Goal: Information Seeking & Learning: Learn about a topic

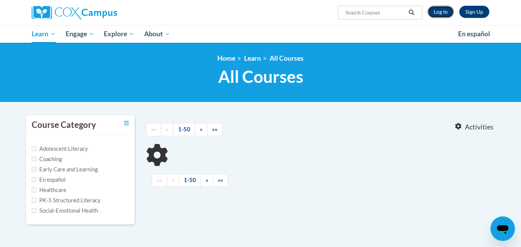
click at [452, 11] on link "Log In" at bounding box center [441, 12] width 26 height 12
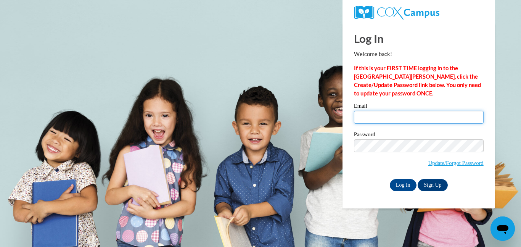
type input "roobedlion@gmail.com"
click at [392, 123] on input "roobedlion@gmail.com" at bounding box center [419, 117] width 130 height 13
drag, startPoint x: 420, startPoint y: 123, endPoint x: 279, endPoint y: 128, distance: 140.6
click at [279, 128] on body "Log In Welcome back! If this is your FIRST TIME logging in to the NEW Cox Campu…" at bounding box center [260, 123] width 521 height 247
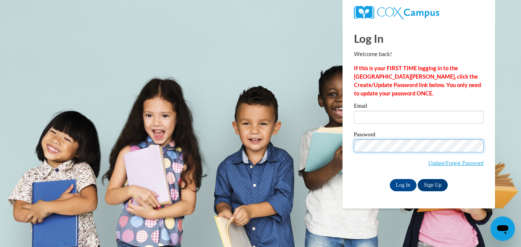
click at [332, 151] on body "Log In Welcome back! If this is your FIRST TIME logging in to the NEW Cox Campu…" at bounding box center [260, 123] width 521 height 247
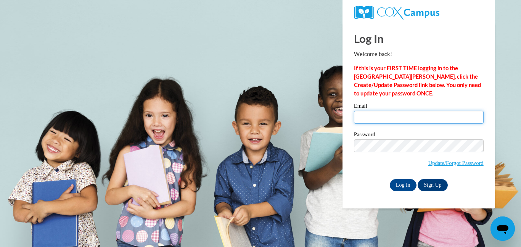
click at [410, 120] on input "Email" at bounding box center [419, 117] width 130 height 13
type input "gployhar@gmail.com"
click at [420, 132] on label "Password" at bounding box center [419, 136] width 130 height 8
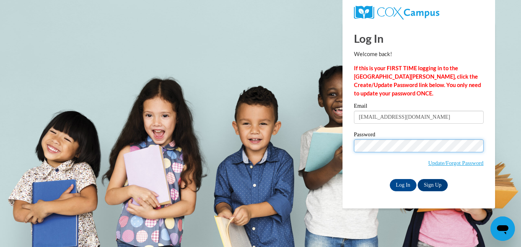
click at [390, 179] on input "Log In" at bounding box center [403, 185] width 27 height 12
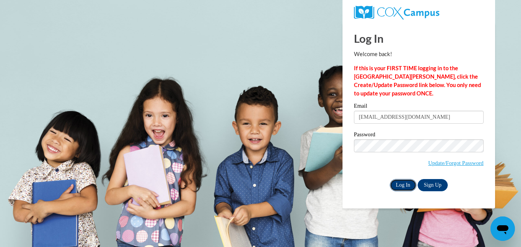
click at [396, 179] on input "Log In" at bounding box center [403, 185] width 27 height 12
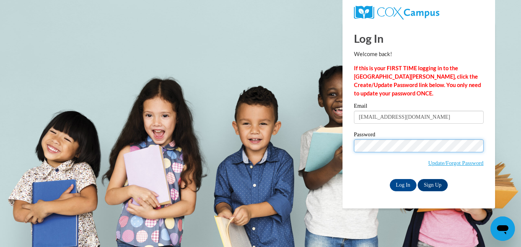
click at [234, 161] on body "Log In Welcome back! If this is your FIRST TIME logging in to the NEW Cox Campu…" at bounding box center [260, 123] width 521 height 247
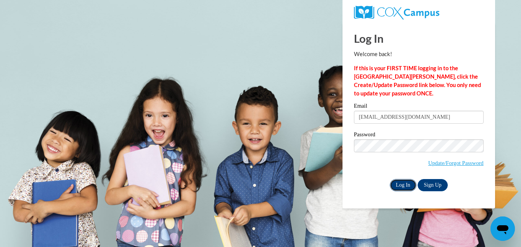
click at [408, 179] on input "Log In" at bounding box center [403, 185] width 27 height 12
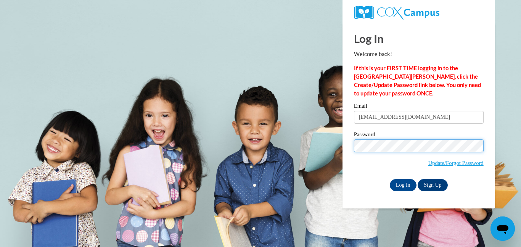
click at [238, 163] on body "Log In Welcome back! If this is your FIRST TIME logging in to the NEW Cox Campu…" at bounding box center [260, 123] width 521 height 247
click at [390, 179] on input "Log In" at bounding box center [403, 185] width 27 height 12
click at [455, 167] on span "Update/Forgot Password" at bounding box center [419, 155] width 130 height 32
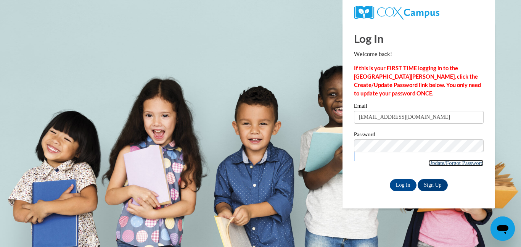
click at [453, 162] on link "Update/Forgot Password" at bounding box center [456, 163] width 55 height 6
click at [390, 185] on input "Log In" at bounding box center [403, 185] width 27 height 12
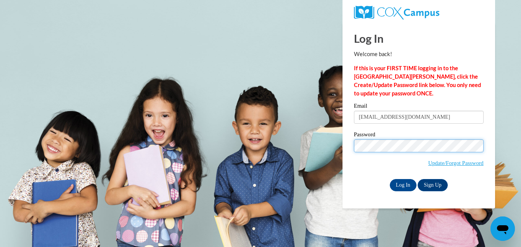
click at [390, 179] on input "Log In" at bounding box center [403, 185] width 27 height 12
click at [260, 165] on body "Log In Welcome back! If this is your FIRST TIME logging in to the NEW Cox Campu…" at bounding box center [260, 123] width 521 height 247
click at [390, 179] on input "Log In" at bounding box center [403, 185] width 27 height 12
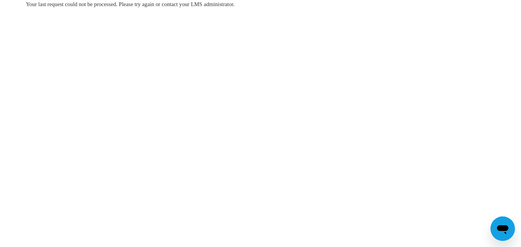
click at [398, 184] on body "Your last request could not be processed. Please try again or contact your LMS …" at bounding box center [260, 123] width 521 height 247
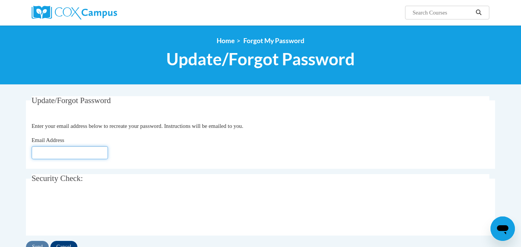
click at [87, 150] on input "Email Address" at bounding box center [70, 152] width 76 height 13
type input "gployhar@gmail.com"
click at [65, 181] on span "Security Check:" at bounding box center [58, 178] width 52 height 9
click at [29, 244] on input "Send" at bounding box center [37, 247] width 23 height 12
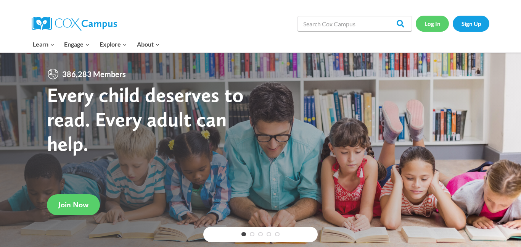
click at [444, 24] on link "Log In" at bounding box center [432, 24] width 33 height 16
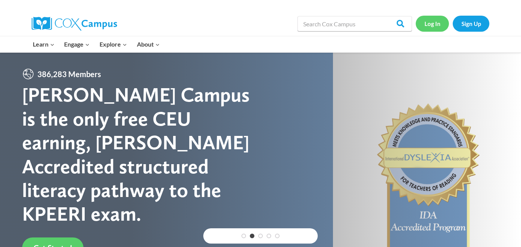
click at [437, 29] on link "Log In" at bounding box center [432, 24] width 33 height 16
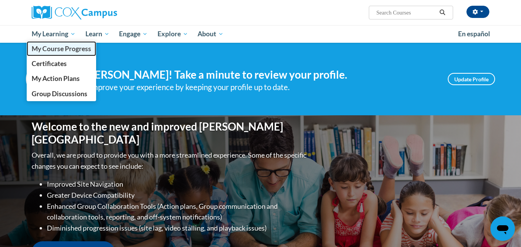
click at [52, 47] on span "My Course Progress" at bounding box center [62, 49] width 60 height 8
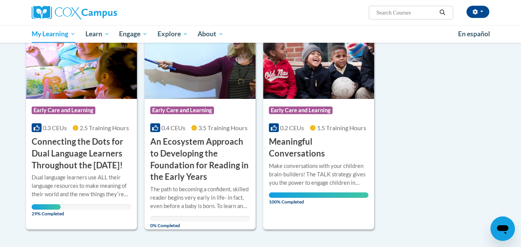
scroll to position [119, 0]
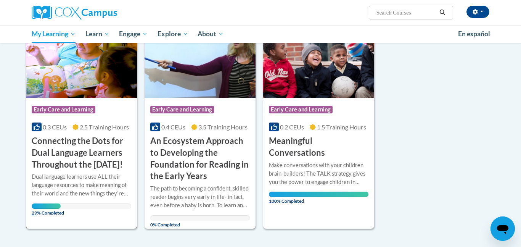
click at [47, 115] on span "Early Care and Learning" at bounding box center [65, 111] width 66 height 10
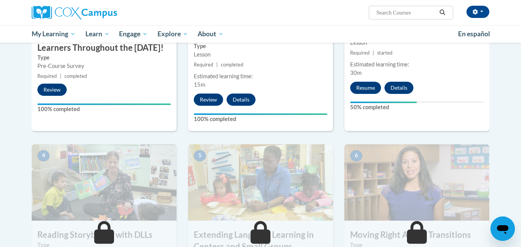
scroll to position [268, 0]
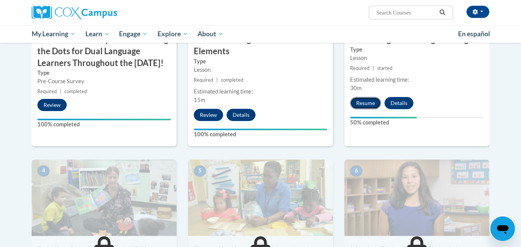
click at [357, 101] on button "Resume" at bounding box center [365, 103] width 31 height 12
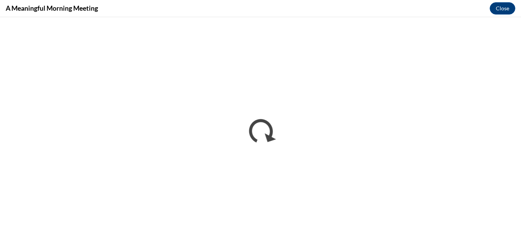
scroll to position [0, 0]
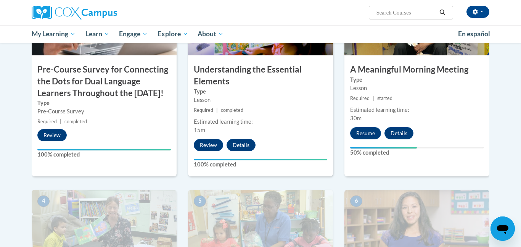
scroll to position [232, 0]
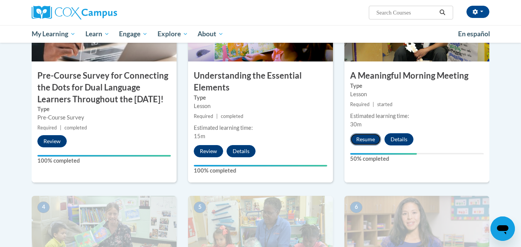
click at [366, 137] on button "Resume" at bounding box center [365, 139] width 31 height 12
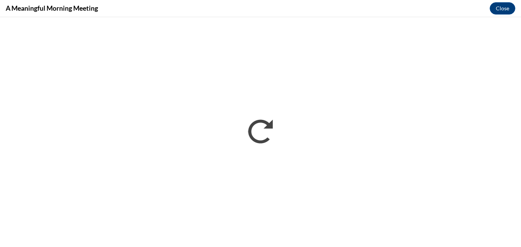
scroll to position [0, 0]
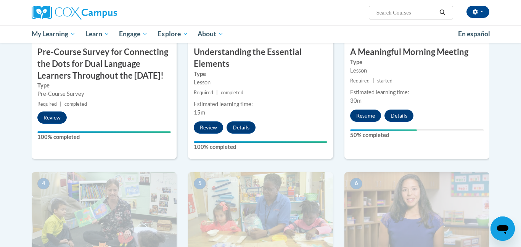
scroll to position [254, 0]
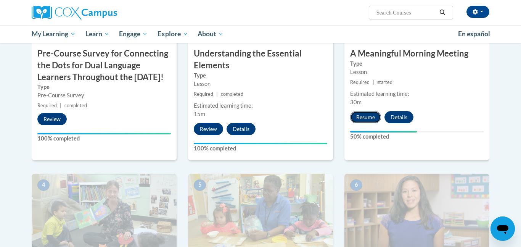
click at [370, 115] on button "Resume" at bounding box center [365, 117] width 31 height 12
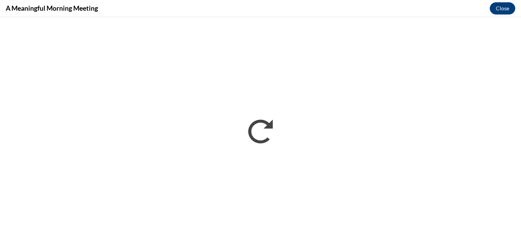
scroll to position [0, 0]
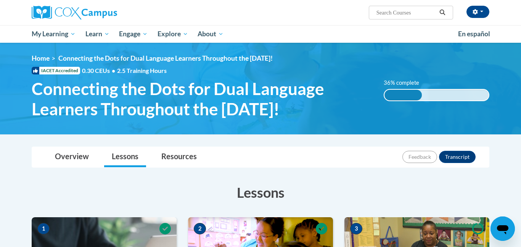
click at [521, 28] on html "Gwynivere Ployhar-Nichols (America/Los_Angeles UTC-07:00) My Profile Inbox My T…" at bounding box center [260, 123] width 521 height 247
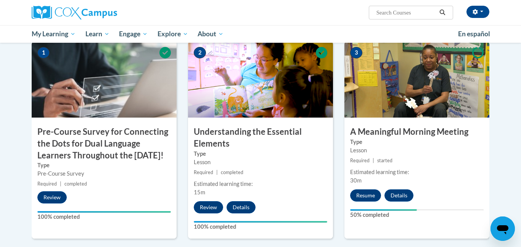
scroll to position [179, 0]
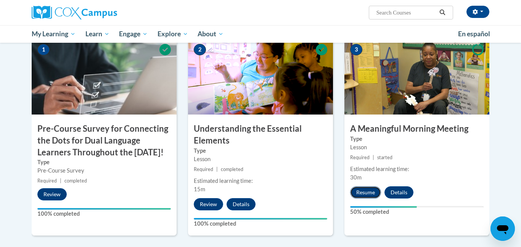
click at [359, 192] on button "Resume" at bounding box center [365, 192] width 31 height 12
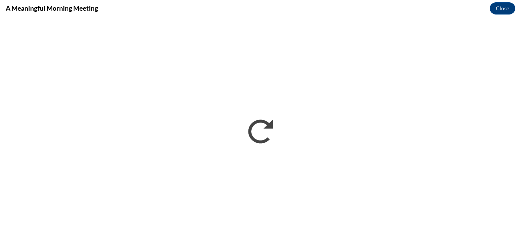
scroll to position [0, 0]
click at [507, 6] on button "Close" at bounding box center [503, 8] width 26 height 12
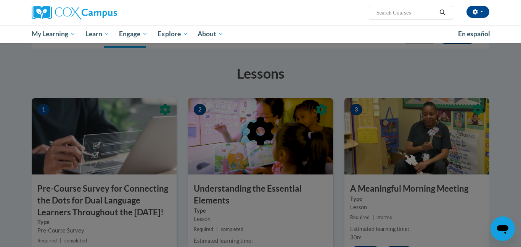
scroll to position [130, 0]
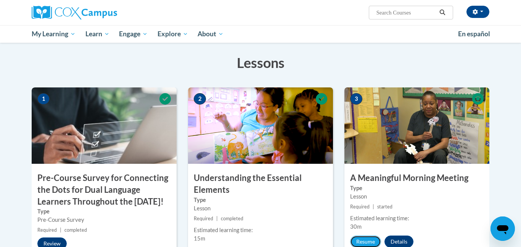
click at [375, 243] on button "Resume" at bounding box center [365, 242] width 31 height 12
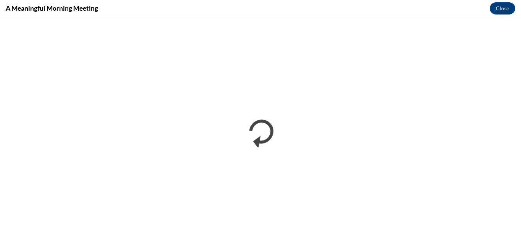
scroll to position [0, 0]
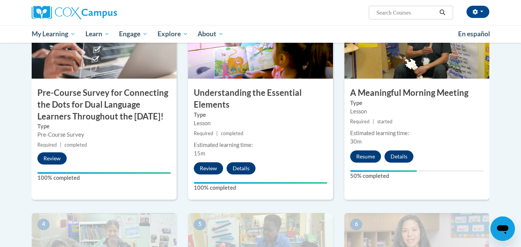
scroll to position [221, 0]
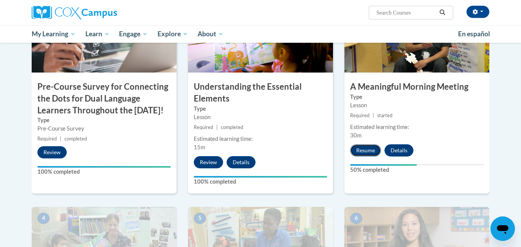
click at [363, 152] on button "Resume" at bounding box center [365, 150] width 31 height 12
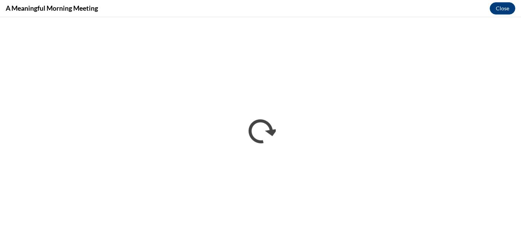
scroll to position [0, 0]
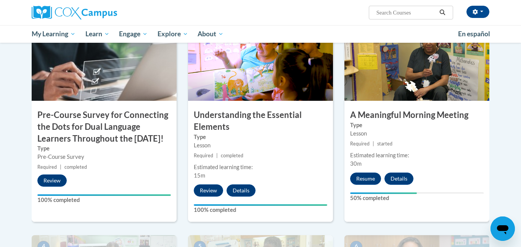
scroll to position [194, 0]
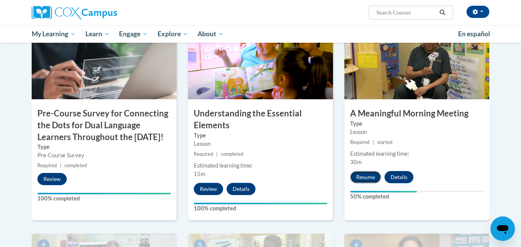
click at [370, 178] on button "Resume" at bounding box center [365, 177] width 31 height 12
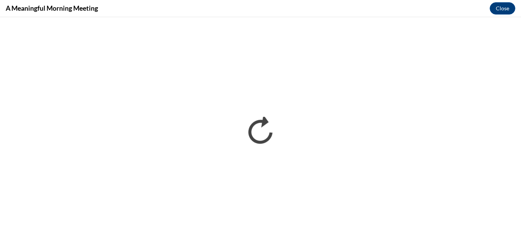
scroll to position [0, 0]
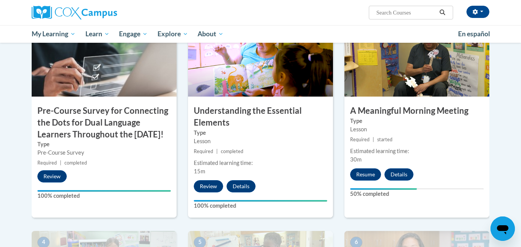
scroll to position [203, 0]
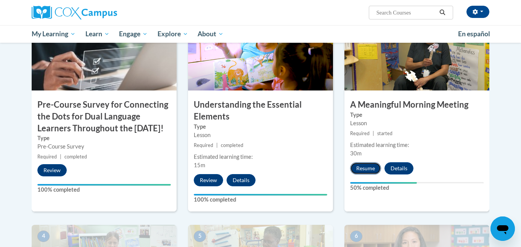
click at [366, 173] on button "Resume" at bounding box center [365, 168] width 31 height 12
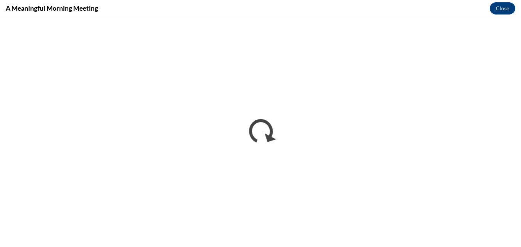
scroll to position [0, 0]
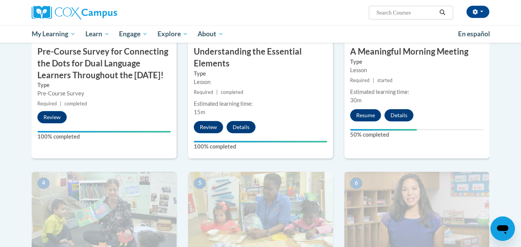
scroll to position [250, 0]
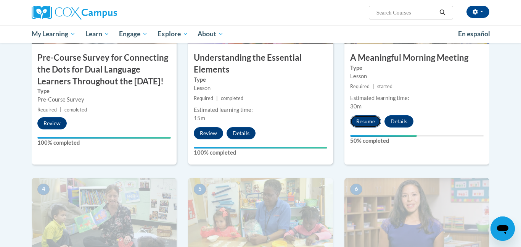
click at [362, 126] on button "Resume" at bounding box center [365, 121] width 31 height 12
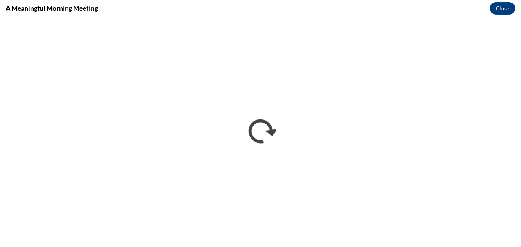
scroll to position [0, 0]
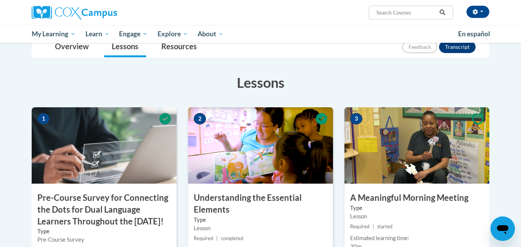
scroll to position [198, 0]
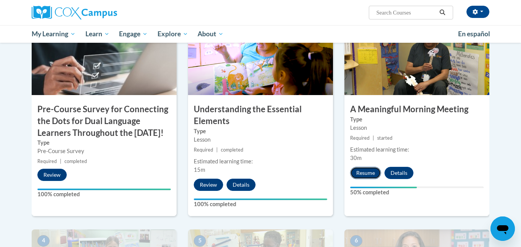
click at [362, 171] on button "Resume" at bounding box center [365, 173] width 31 height 12
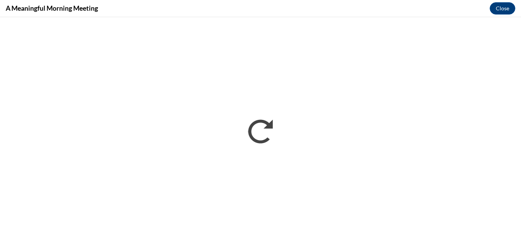
scroll to position [0, 0]
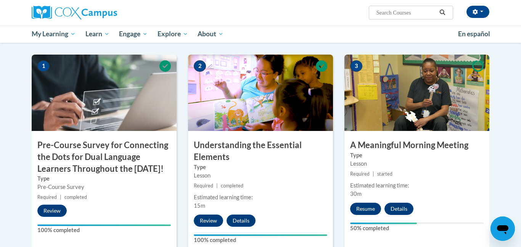
scroll to position [172, 0]
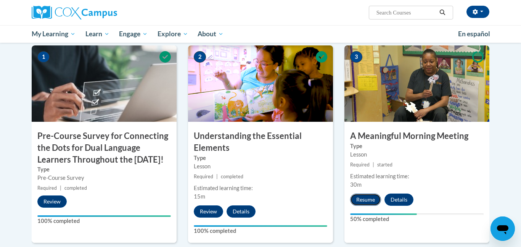
click at [359, 197] on button "Resume" at bounding box center [365, 200] width 31 height 12
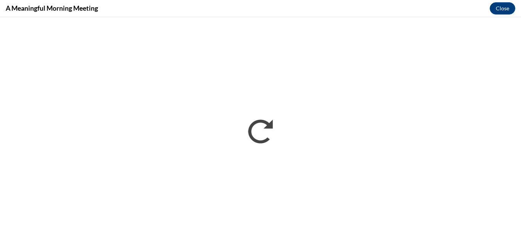
scroll to position [0, 0]
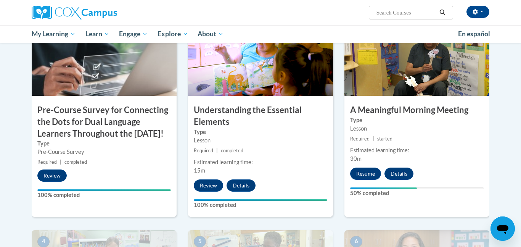
scroll to position [204, 0]
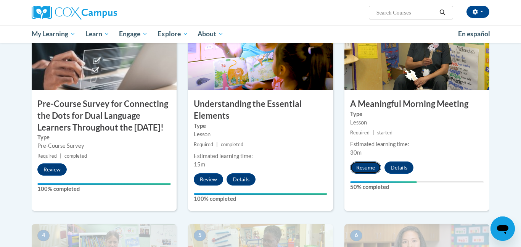
click at [367, 167] on button "Resume" at bounding box center [365, 167] width 31 height 12
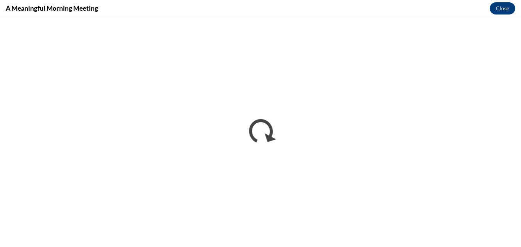
scroll to position [0, 0]
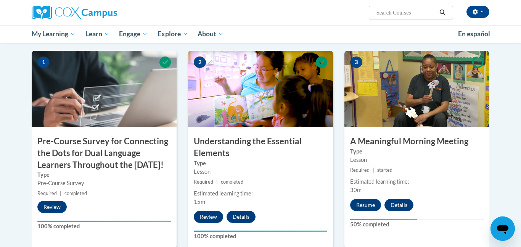
scroll to position [168, 0]
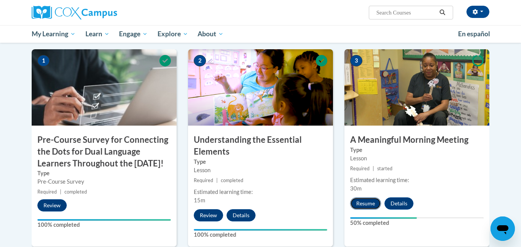
click at [360, 208] on button "Resume" at bounding box center [365, 203] width 31 height 12
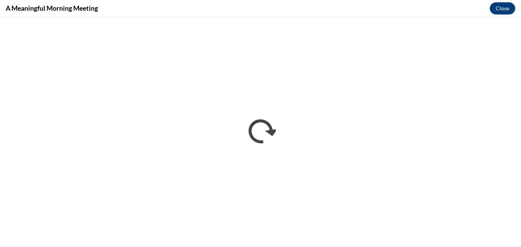
scroll to position [0, 0]
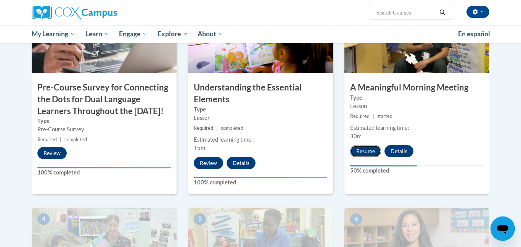
click at [374, 155] on button "Resume" at bounding box center [365, 151] width 31 height 12
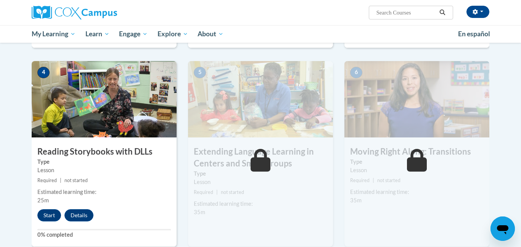
scroll to position [407, 0]
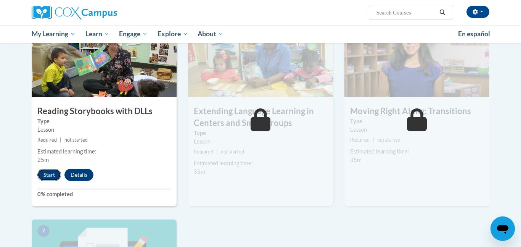
click at [49, 181] on button "Start" at bounding box center [49, 175] width 24 height 12
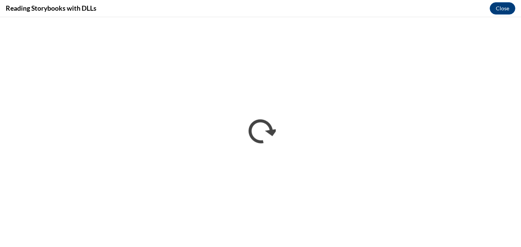
scroll to position [0, 0]
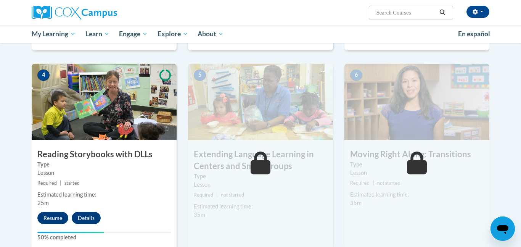
scroll to position [377, 0]
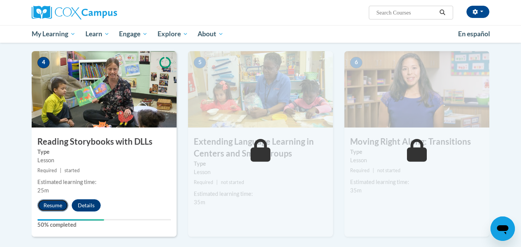
click at [54, 207] on button "Resume" at bounding box center [52, 205] width 31 height 12
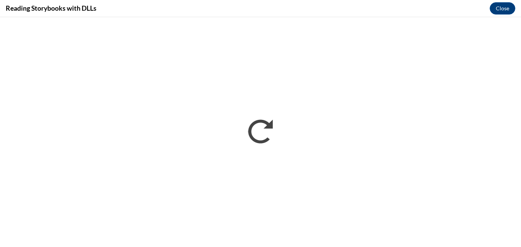
scroll to position [0, 0]
click at [505, 7] on button "Close" at bounding box center [503, 8] width 26 height 12
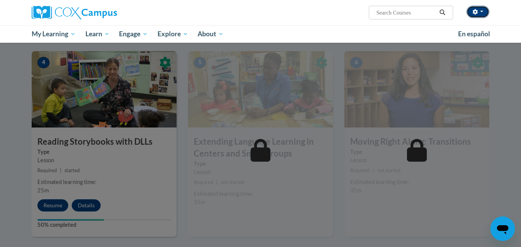
click at [484, 12] on button "button" at bounding box center [478, 12] width 23 height 12
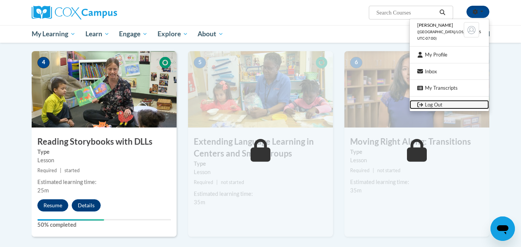
click at [436, 106] on link "Log Out" at bounding box center [449, 105] width 79 height 10
